Goal: Check status: Check status

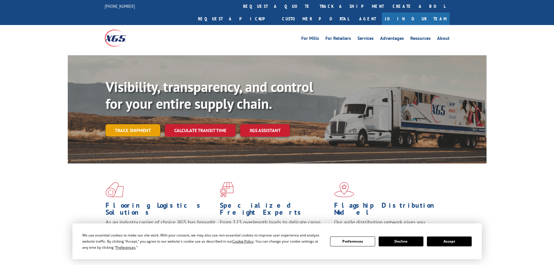
click at [133, 125] on div "Visibility, transparency, and control for your entire supply chain. Track shipm…" at bounding box center [296, 119] width 381 height 81
click at [133, 124] on link "Track shipment" at bounding box center [133, 130] width 55 height 12
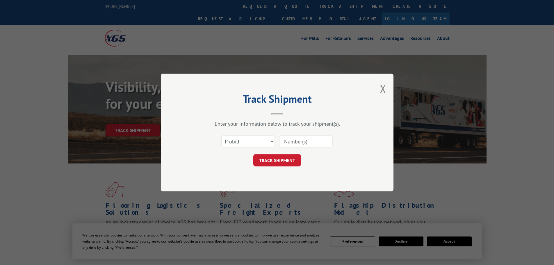
click at [251, 147] on div "Select category... Probill BOL PO" at bounding box center [248, 141] width 53 height 13
click at [249, 144] on select "Select category... Probill BOL PO" at bounding box center [248, 141] width 54 height 12
select select "po"
click at [221, 135] on select "Select category... Probill BOL PO" at bounding box center [248, 141] width 54 height 12
click at [286, 141] on input at bounding box center [306, 141] width 54 height 12
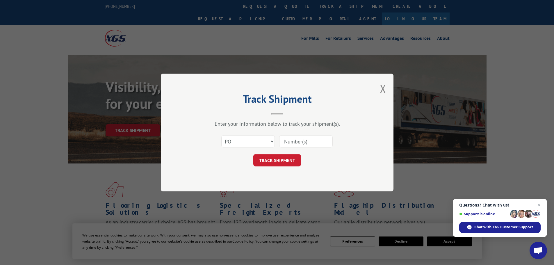
paste input "61540906"
type input "61540906"
click at [283, 161] on button "TRACK SHIPMENT" at bounding box center [277, 160] width 48 height 12
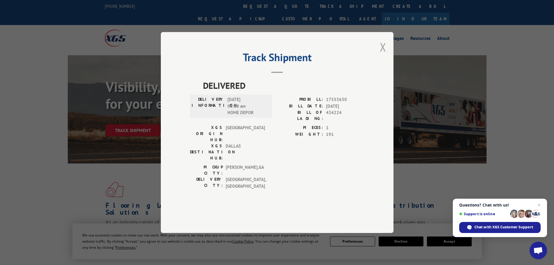
click at [385, 55] on button "Close modal" at bounding box center [383, 46] width 6 height 15
